Goal: Transaction & Acquisition: Subscribe to service/newsletter

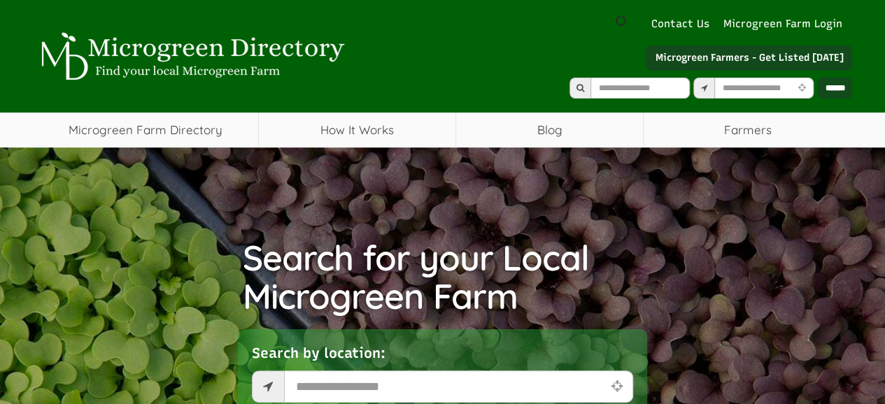
click at [793, 57] on link "Microgreen Farmers - Get Listed [DATE]" at bounding box center [748, 57] width 206 height 25
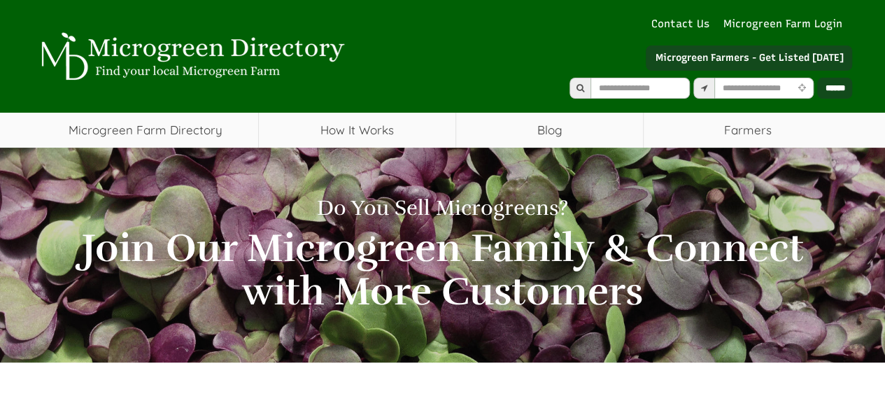
select select "ভাষা অনুবাদ উইজেট"
click at [822, 51] on link "Microgreen Farmers - Get Listed [DATE]" at bounding box center [748, 57] width 206 height 25
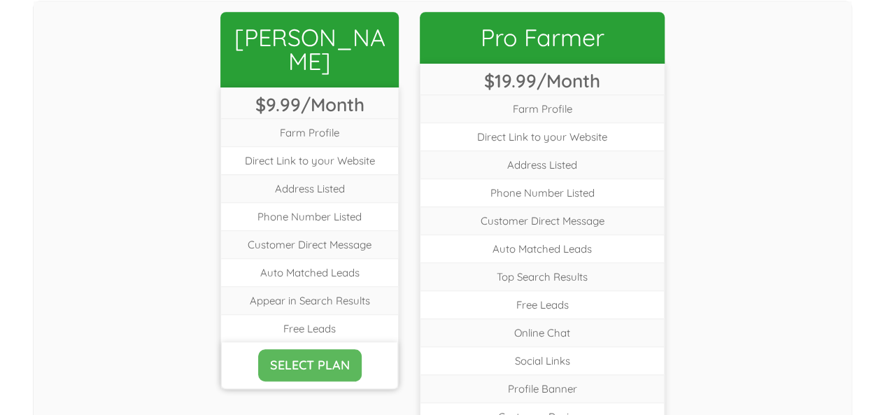
select select "ভাষা অনুবাদ উইজেট"
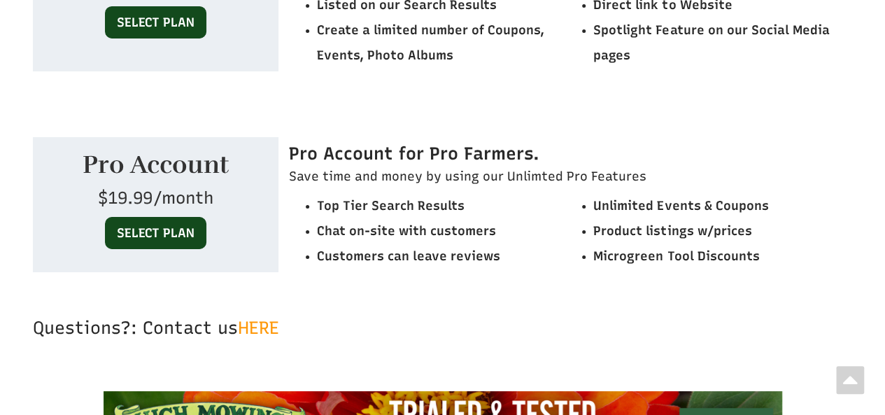
scroll to position [5175, 0]
